Goal: Unclear

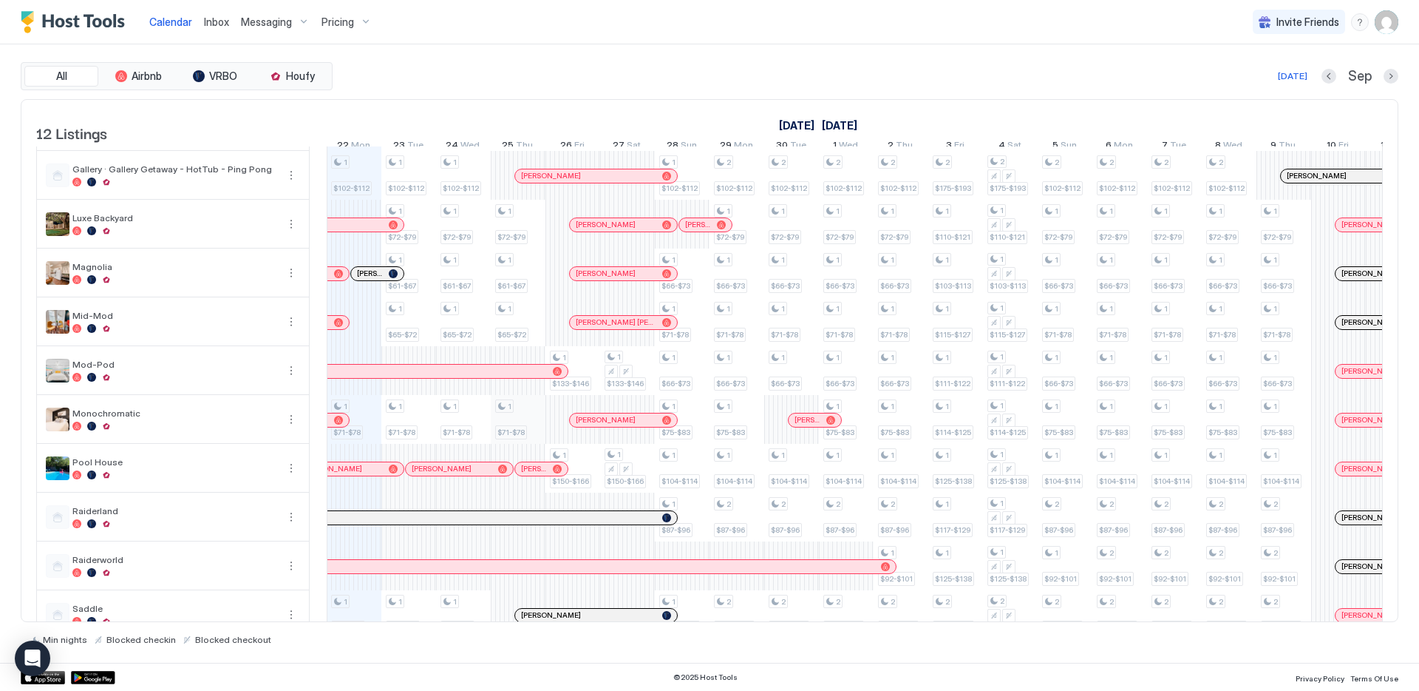
scroll to position [37, 0]
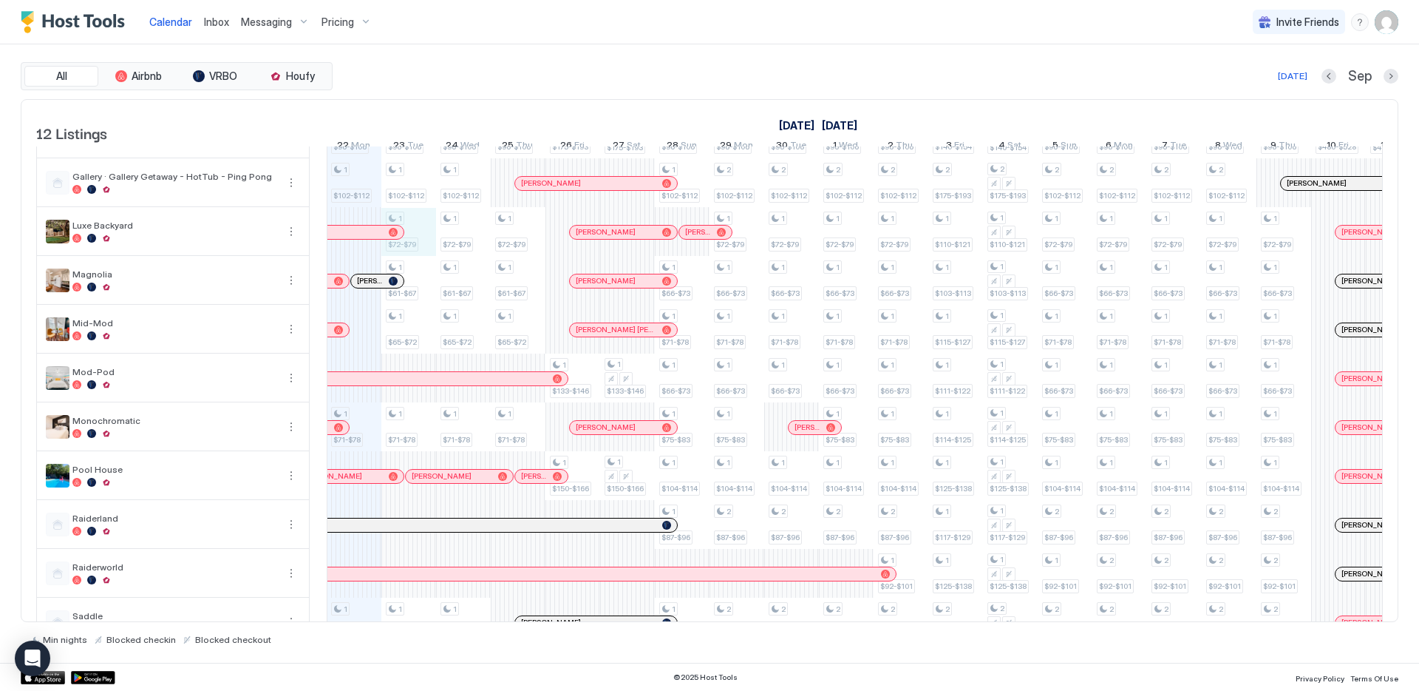
drag, startPoint x: 438, startPoint y: 242, endPoint x: 424, endPoint y: 245, distance: 14.4
click at [424, 245] on div "1 $96-$106 1 $102-$112 1 $71-$78 1 $89-$95 1 $96-$106 1 $102-$112 1 $72-$79 1 $…" at bounding box center [1120, 402] width 3228 height 585
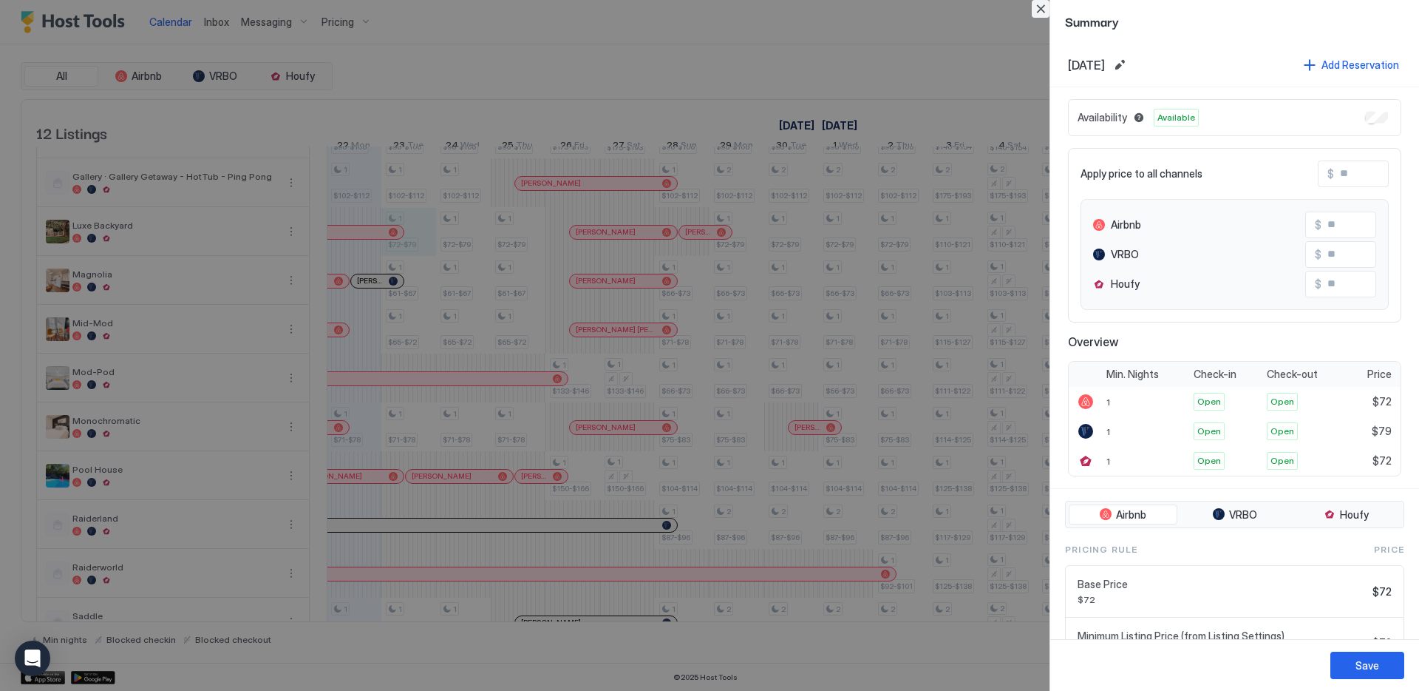
click at [1042, 11] on button "Close" at bounding box center [1041, 9] width 18 height 18
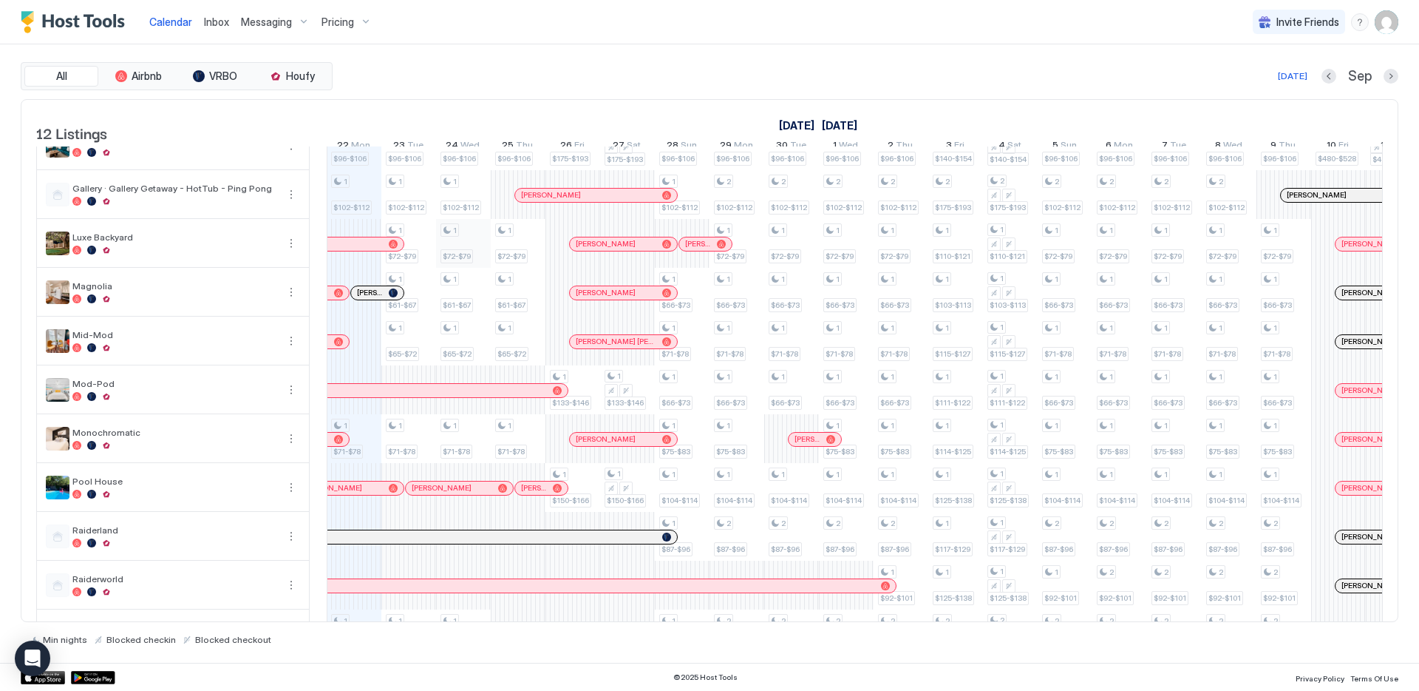
scroll to position [0, 0]
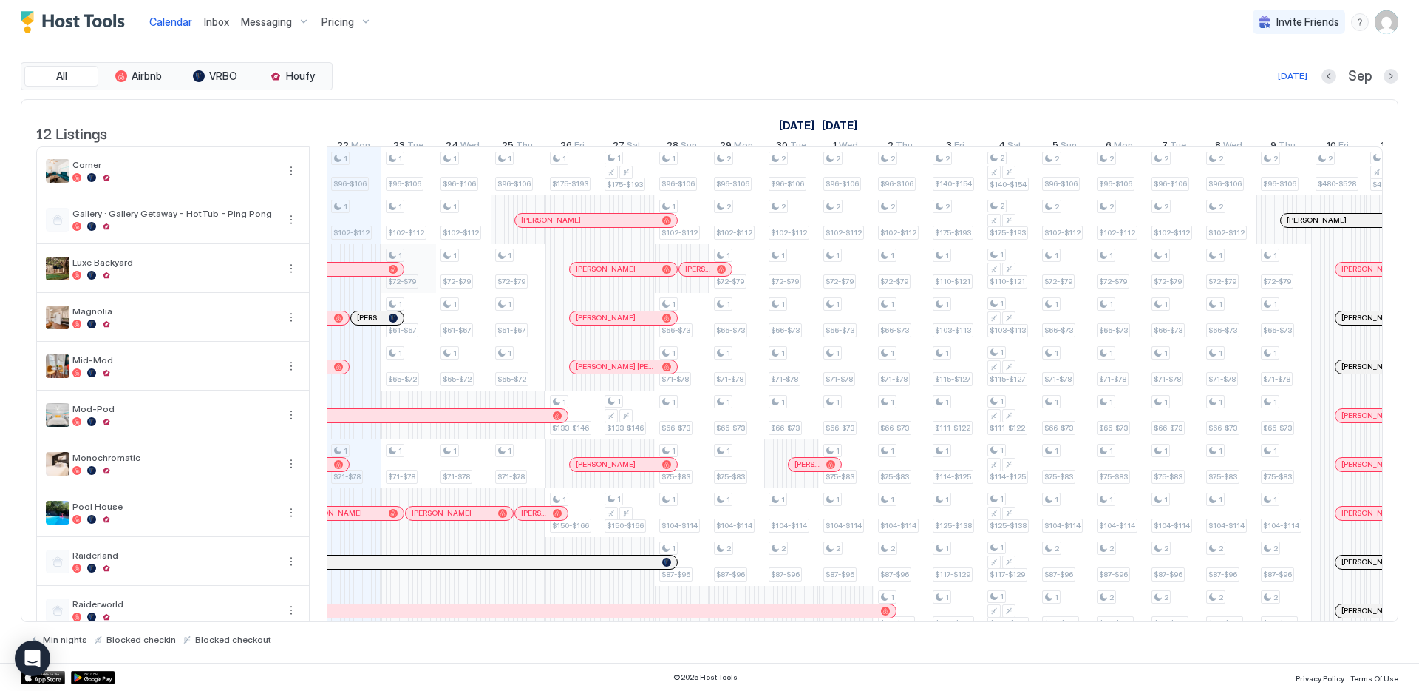
click at [415, 280] on div "1 $96-$106 1 $102-$112 1 $71-$78 1 $89-$95 1 $96-$106 1 $102-$112 1 $72-$79 1 $…" at bounding box center [1120, 439] width 3228 height 585
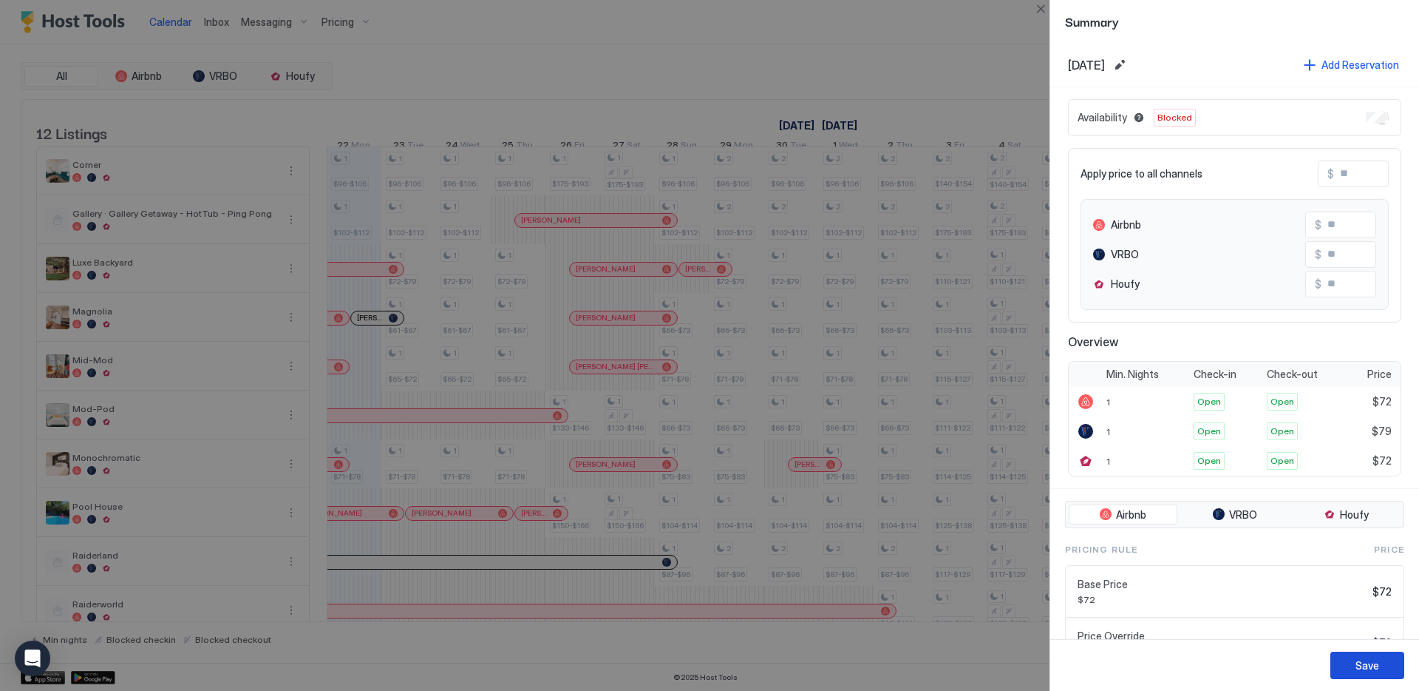
click at [1367, 664] on div "Save" at bounding box center [1368, 665] width 24 height 16
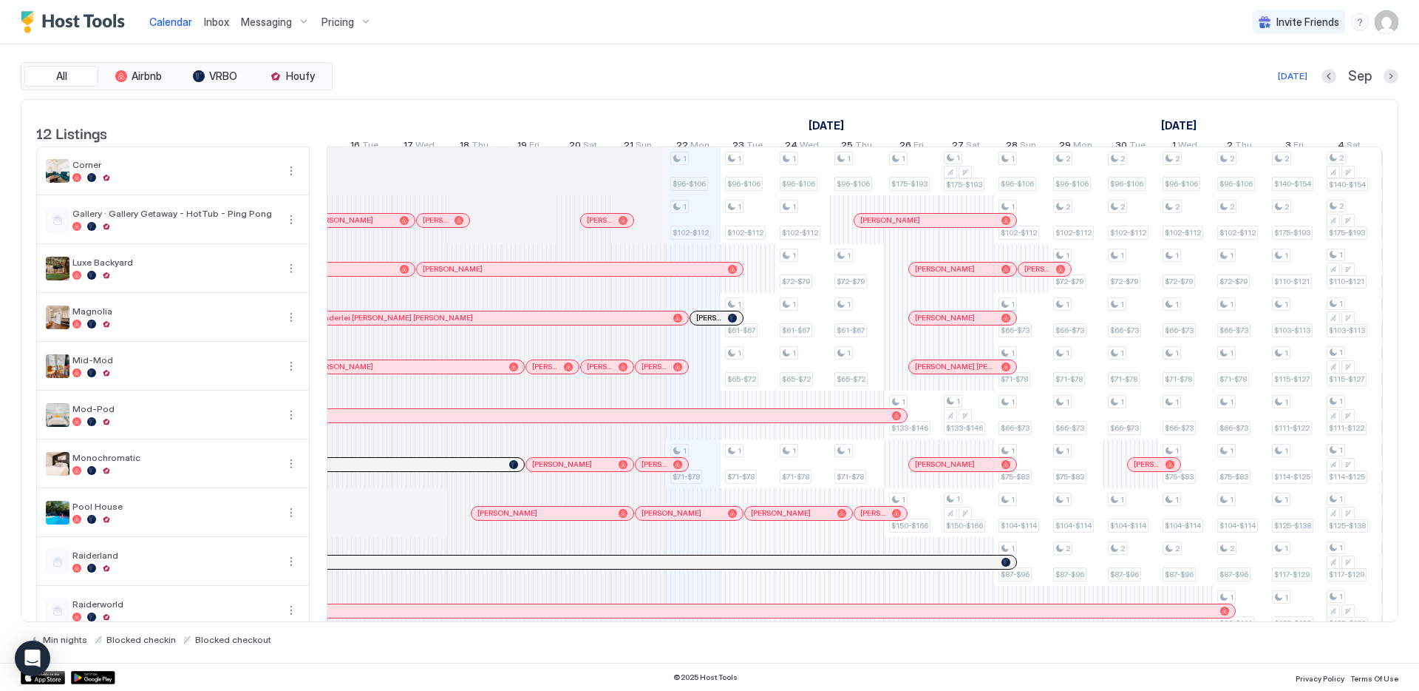
click at [869, 89] on div "All Airbnb VRBO Houfy [DATE] [DATE] Listings [DATE] [DATE] [DATE] 7 Sun 8 Mon 9…" at bounding box center [710, 353] width 1378 height 583
